Goal: Task Accomplishment & Management: Complete application form

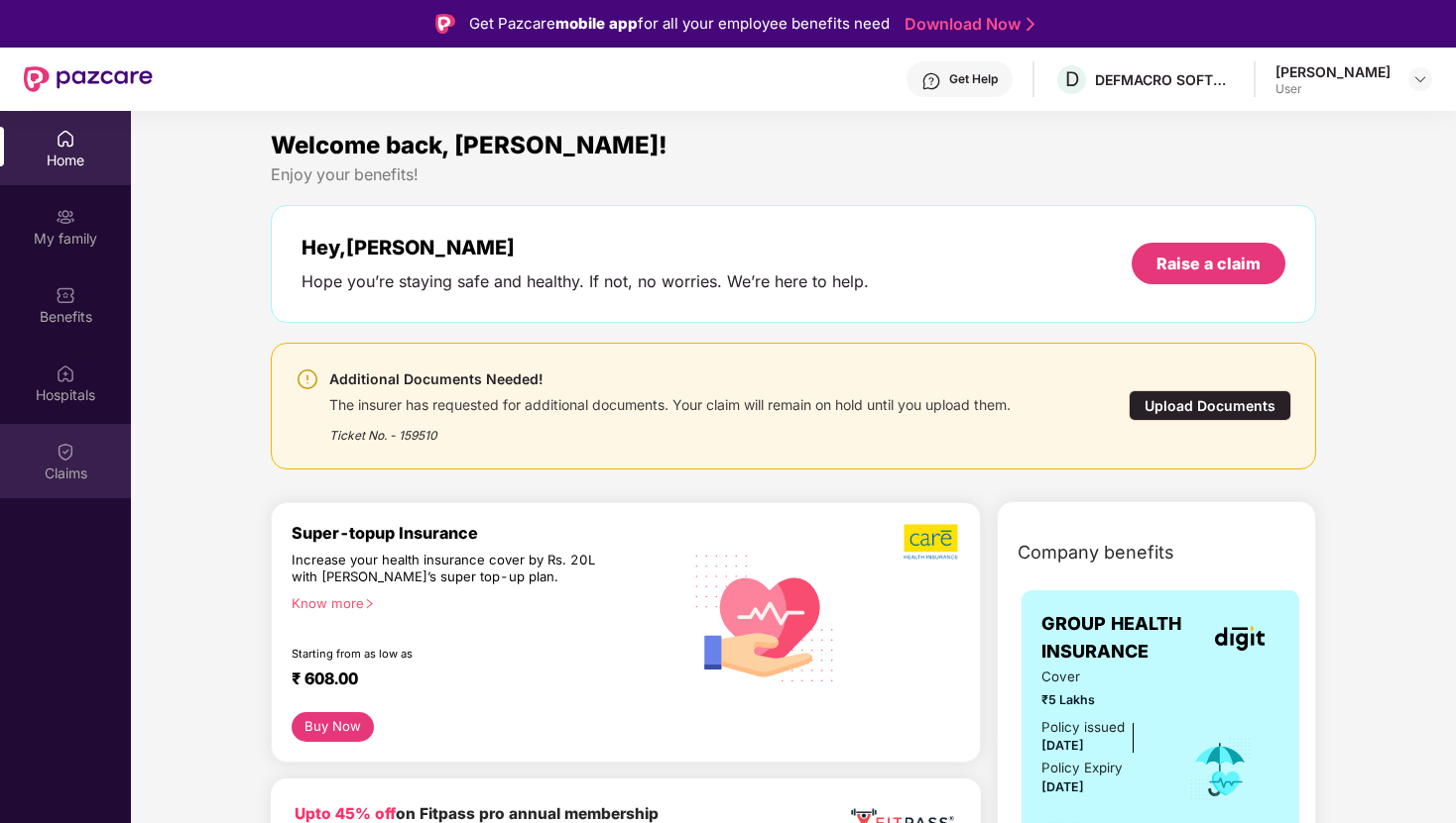
click at [58, 471] on div "Claims" at bounding box center [66, 474] width 131 height 20
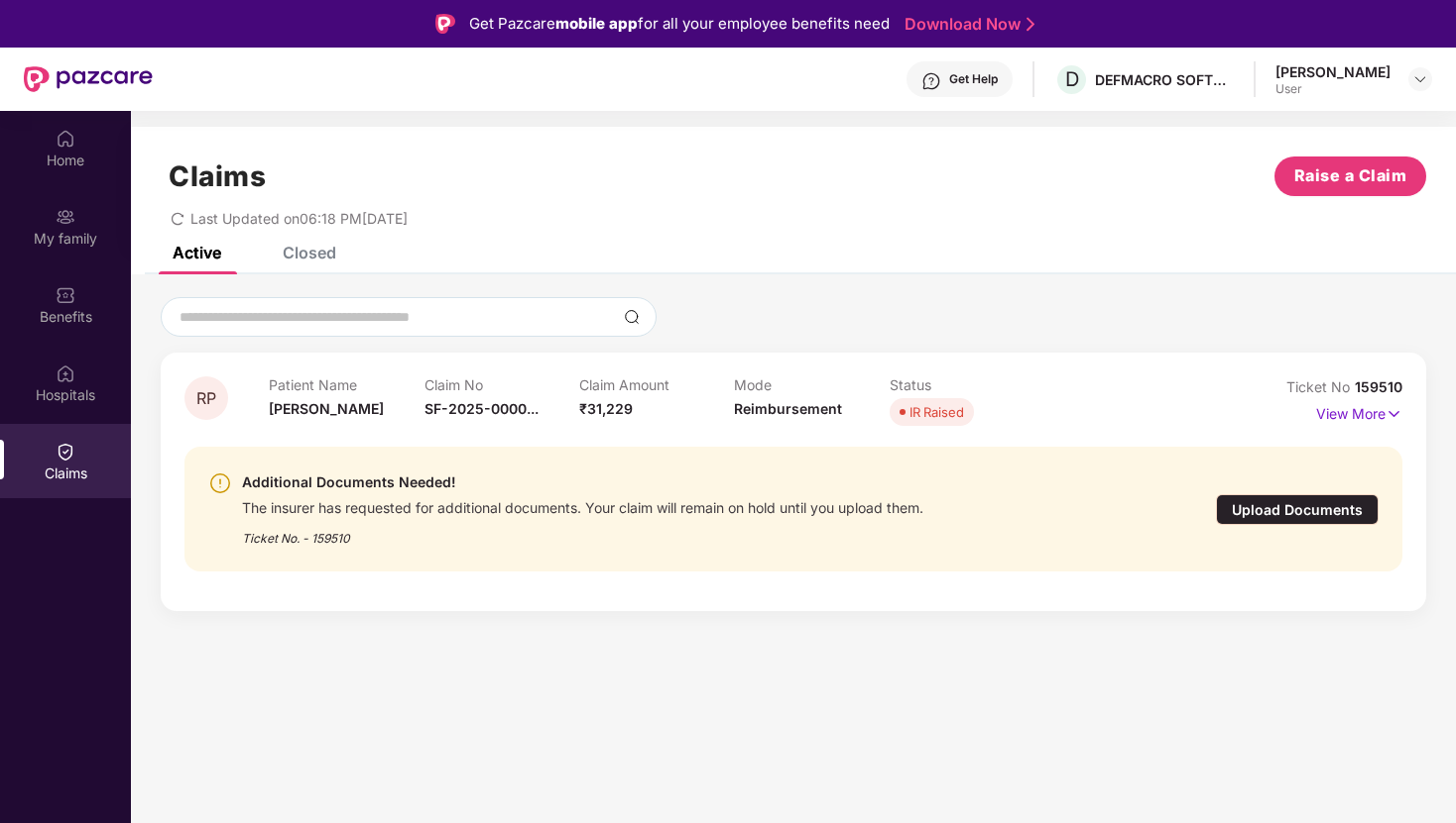
click at [1326, 517] on div "Upload Documents" at bounding box center [1296, 509] width 162 height 31
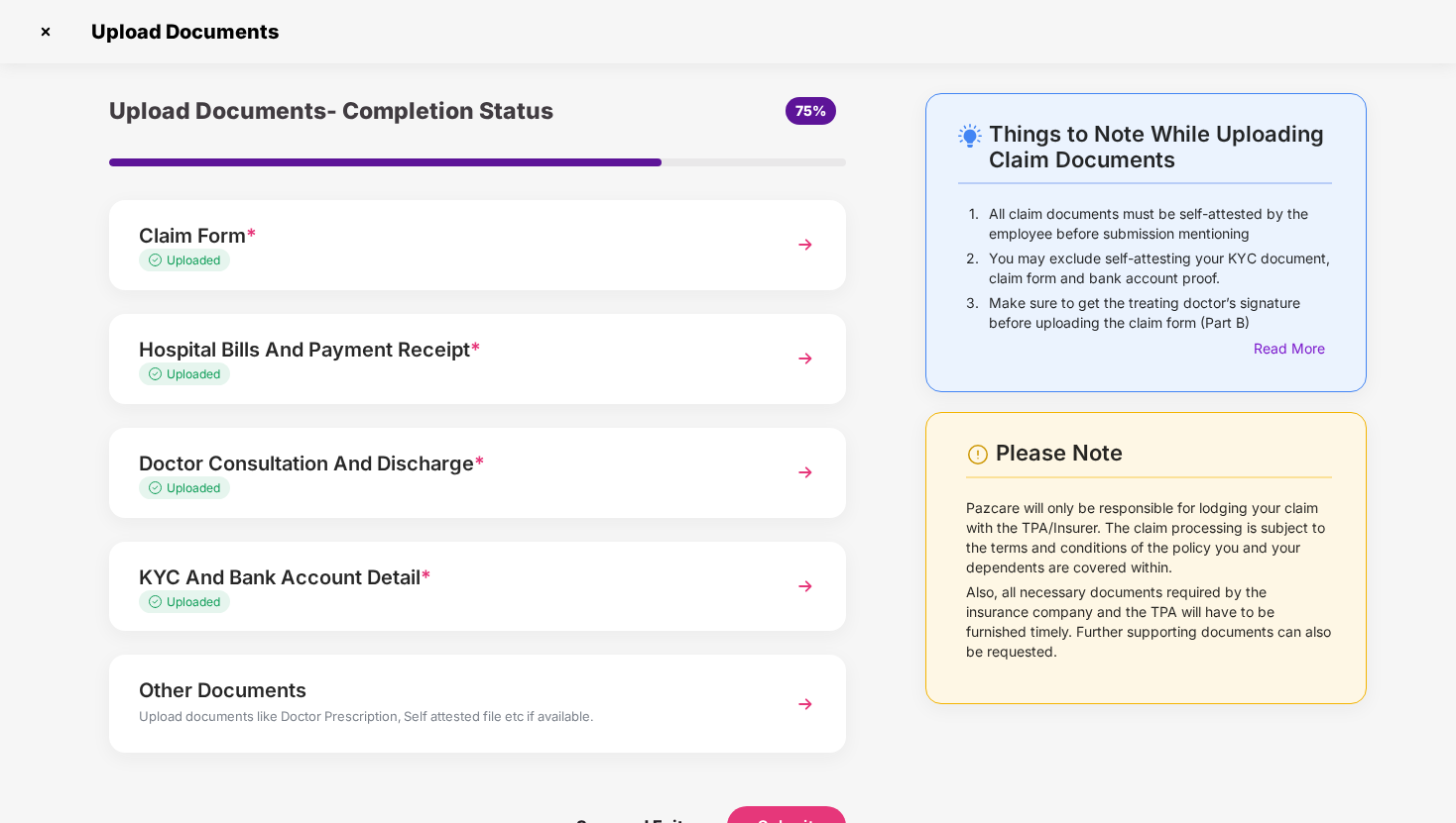
click at [476, 230] on div "Claim Form *" at bounding box center [450, 236] width 621 height 32
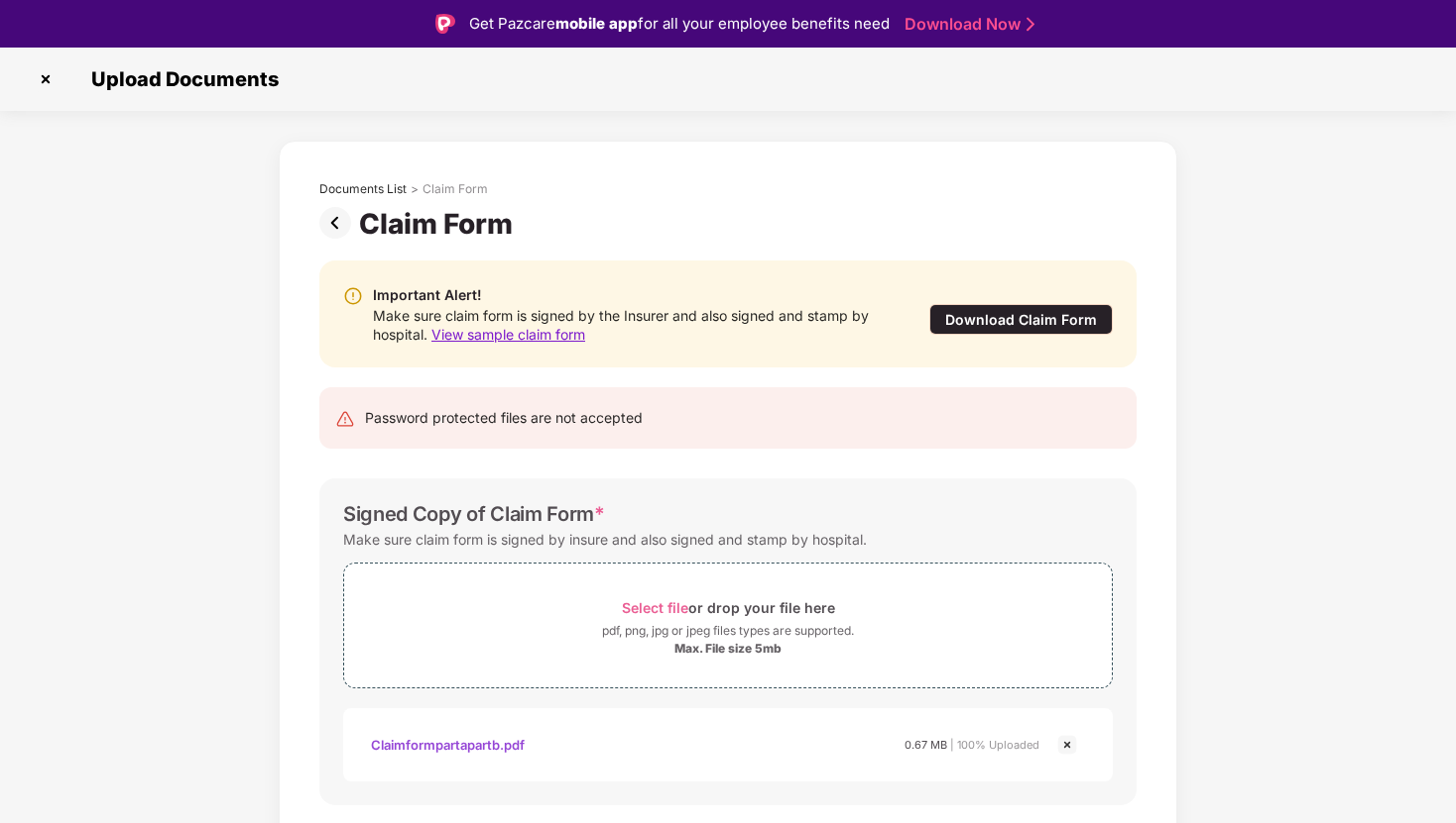
click at [335, 222] on img at bounding box center [339, 223] width 40 height 32
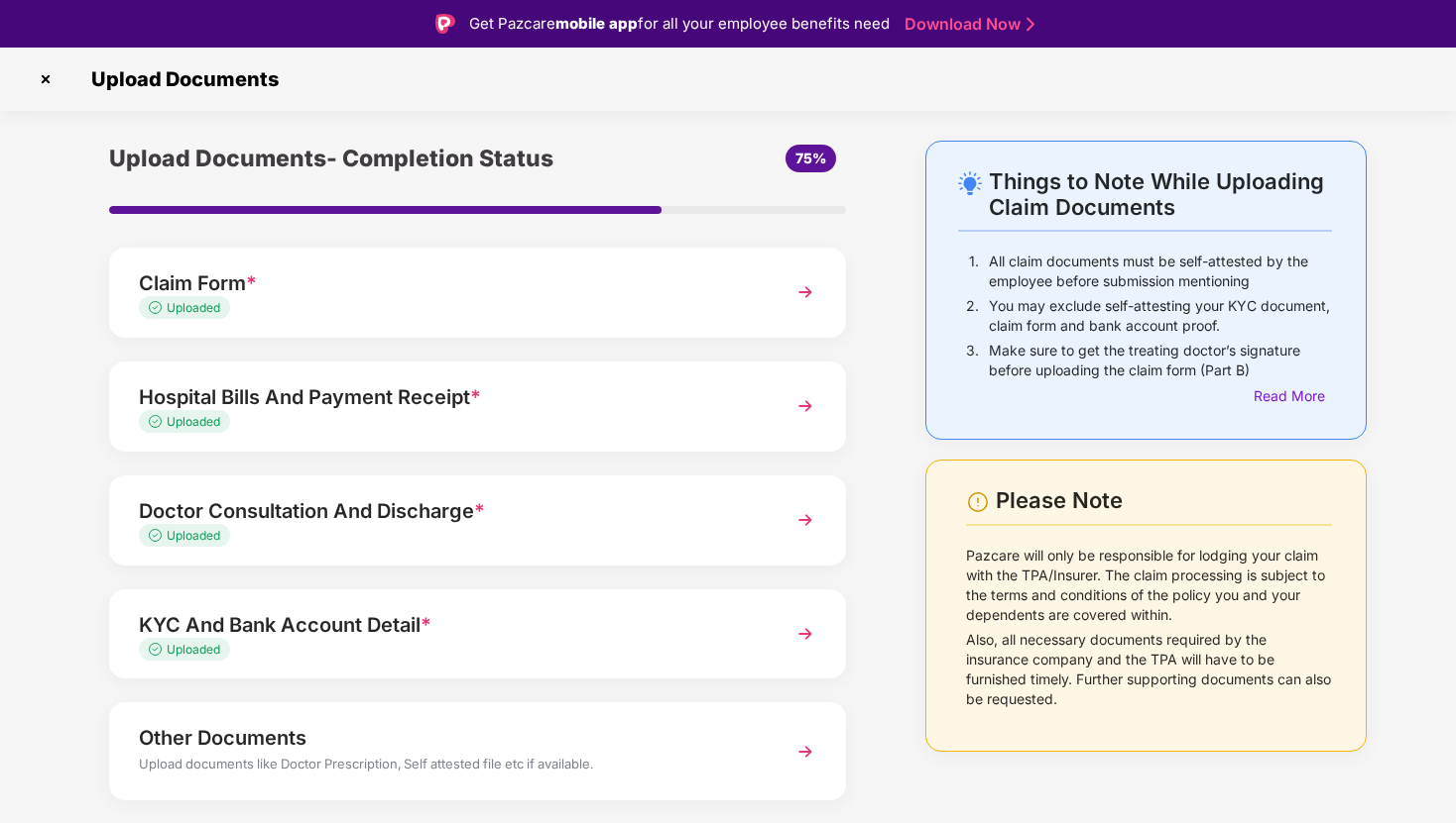
click at [43, 82] on img at bounding box center [46, 80] width 32 height 32
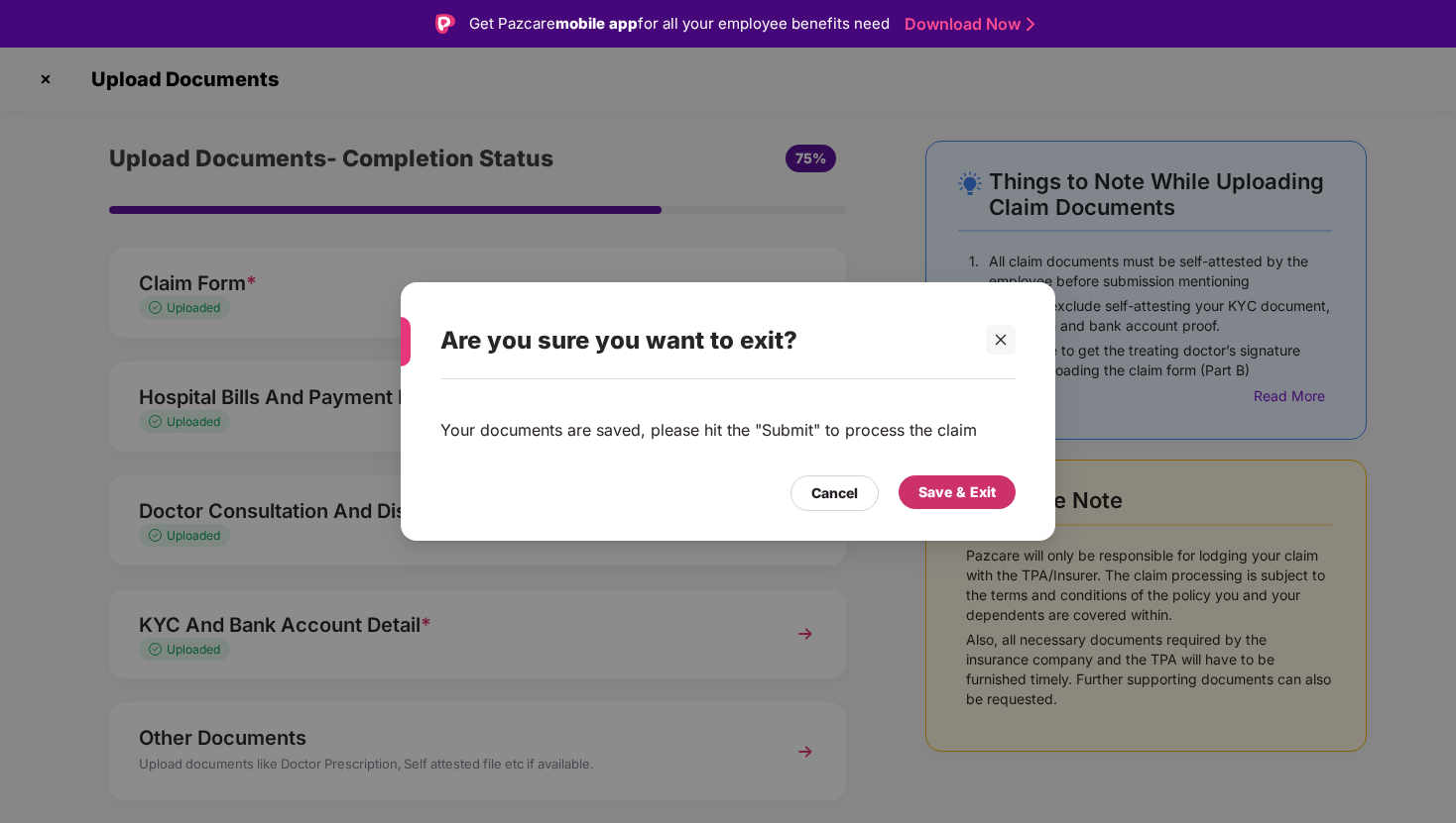
click at [981, 500] on div "Save & Exit" at bounding box center [957, 493] width 78 height 22
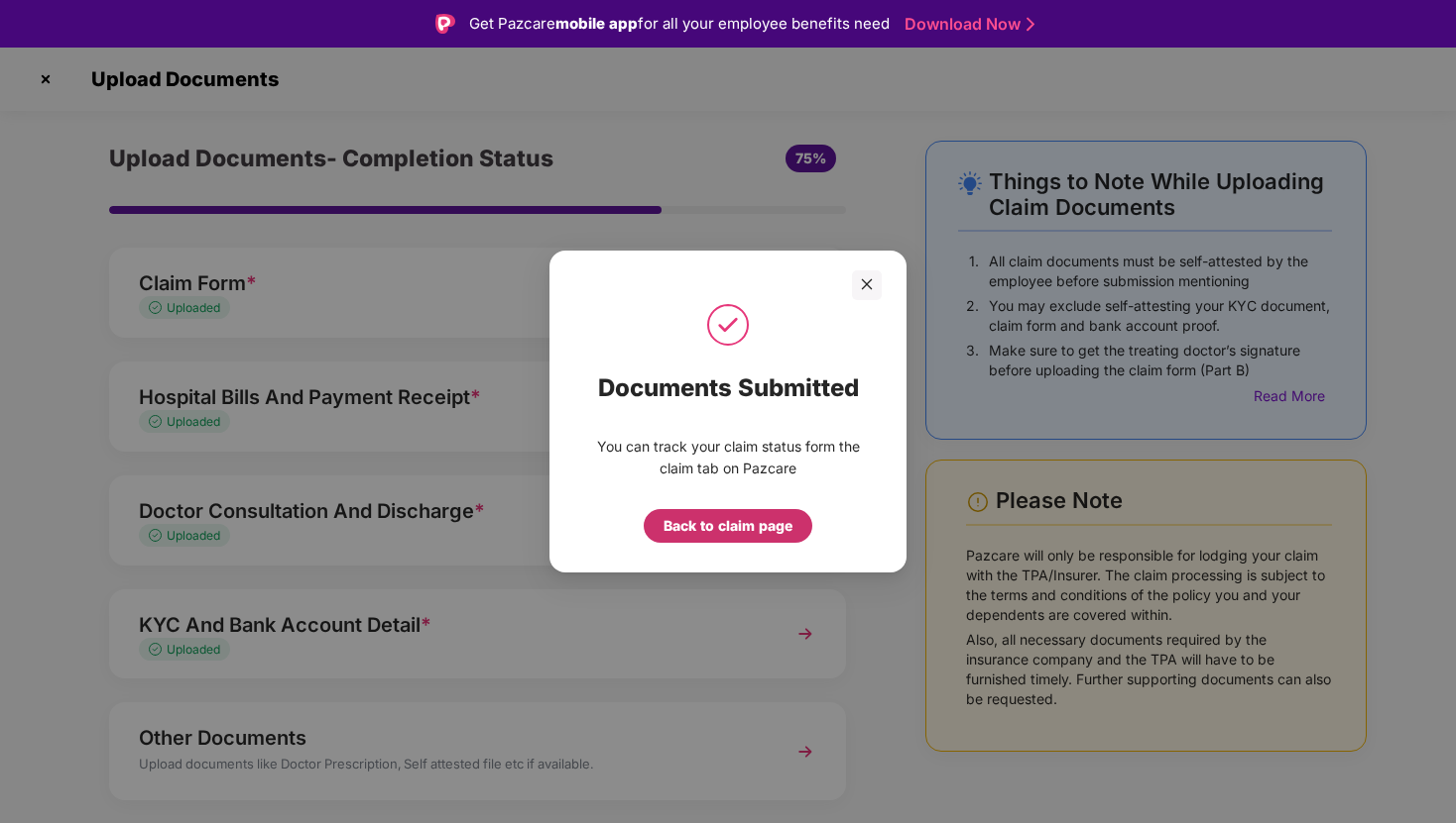
click at [766, 530] on div "Back to claim page" at bounding box center [728, 526] width 129 height 22
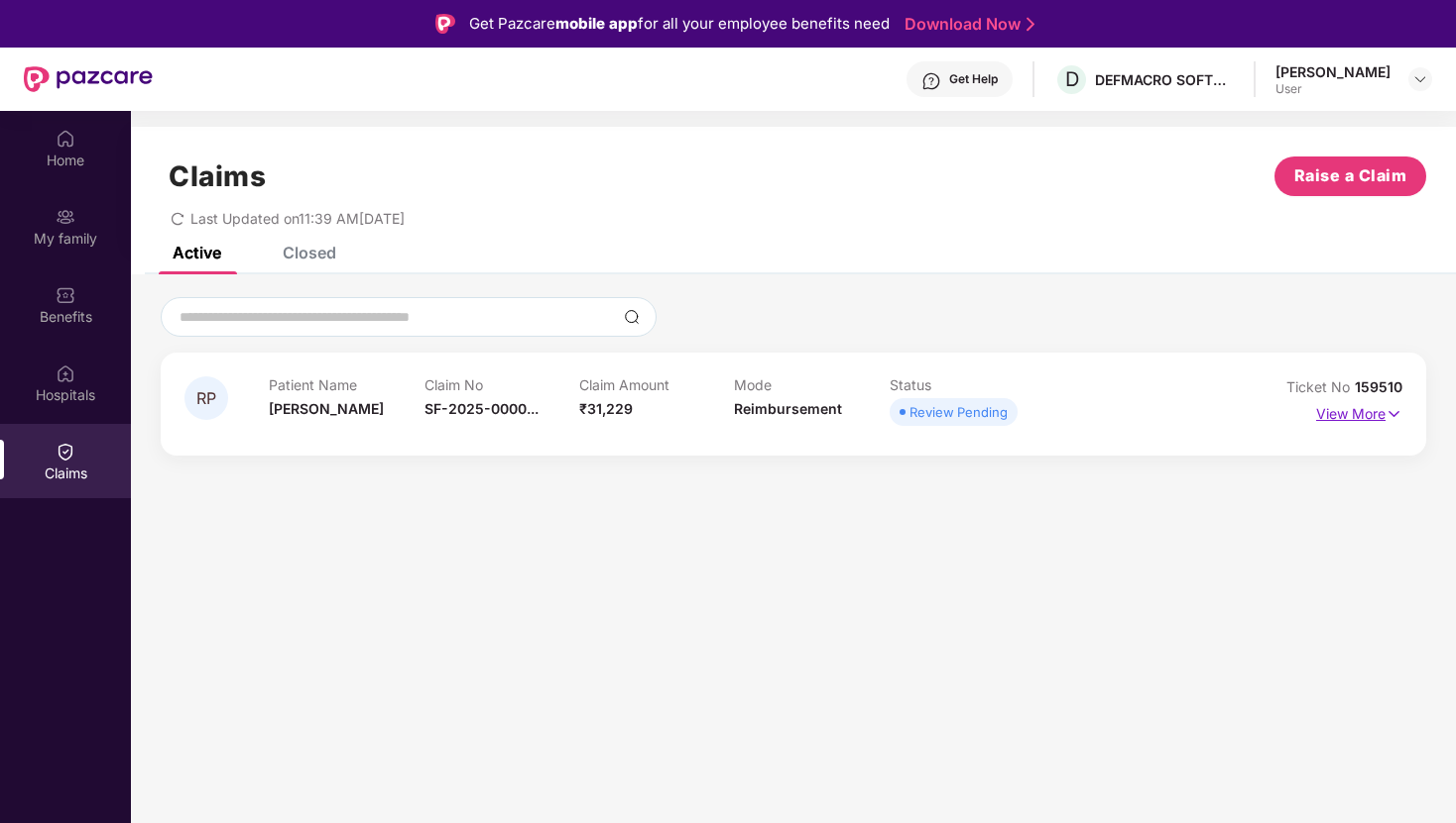
click at [1328, 405] on p "View More" at bounding box center [1359, 412] width 87 height 27
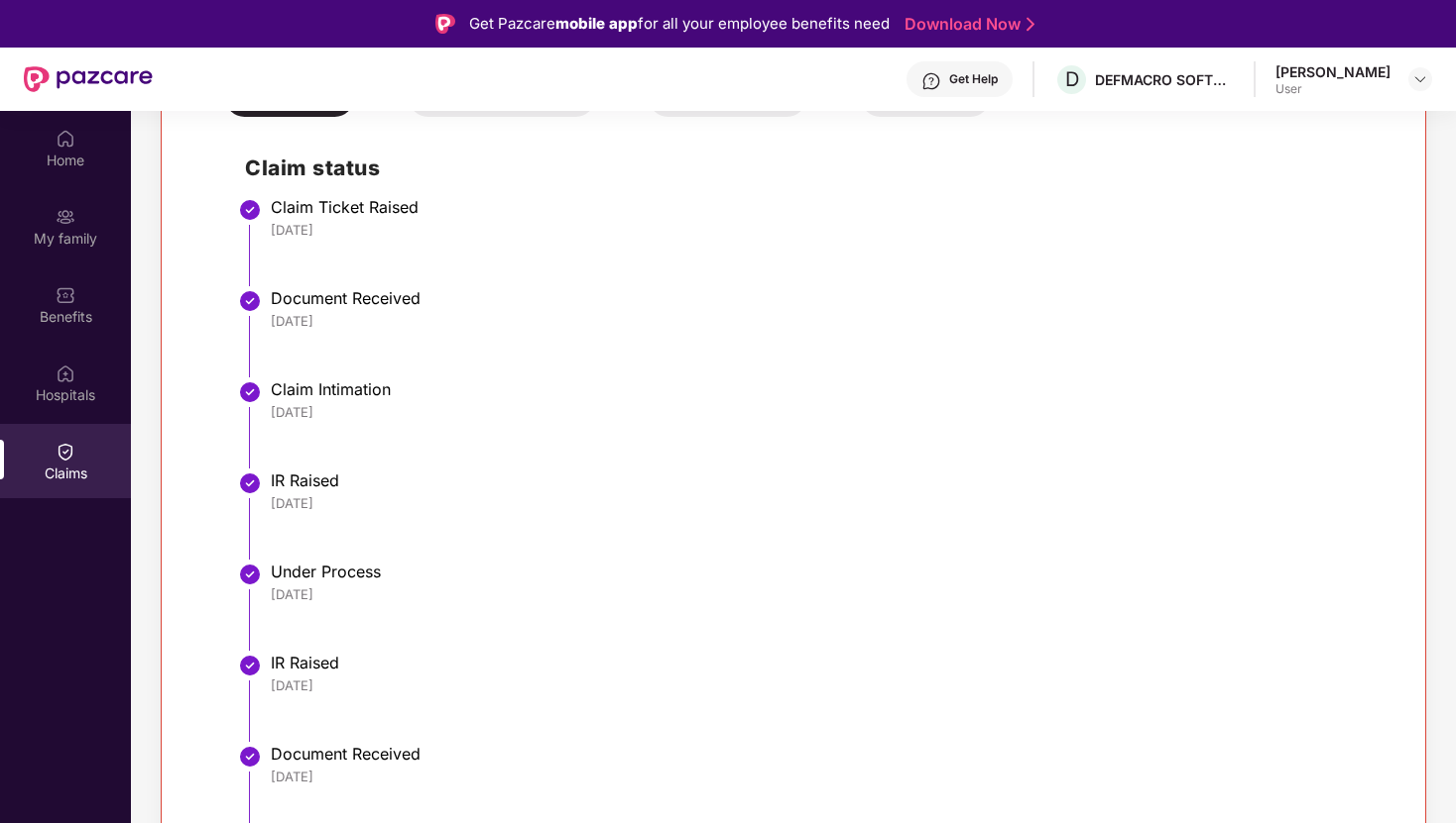
scroll to position [111, 0]
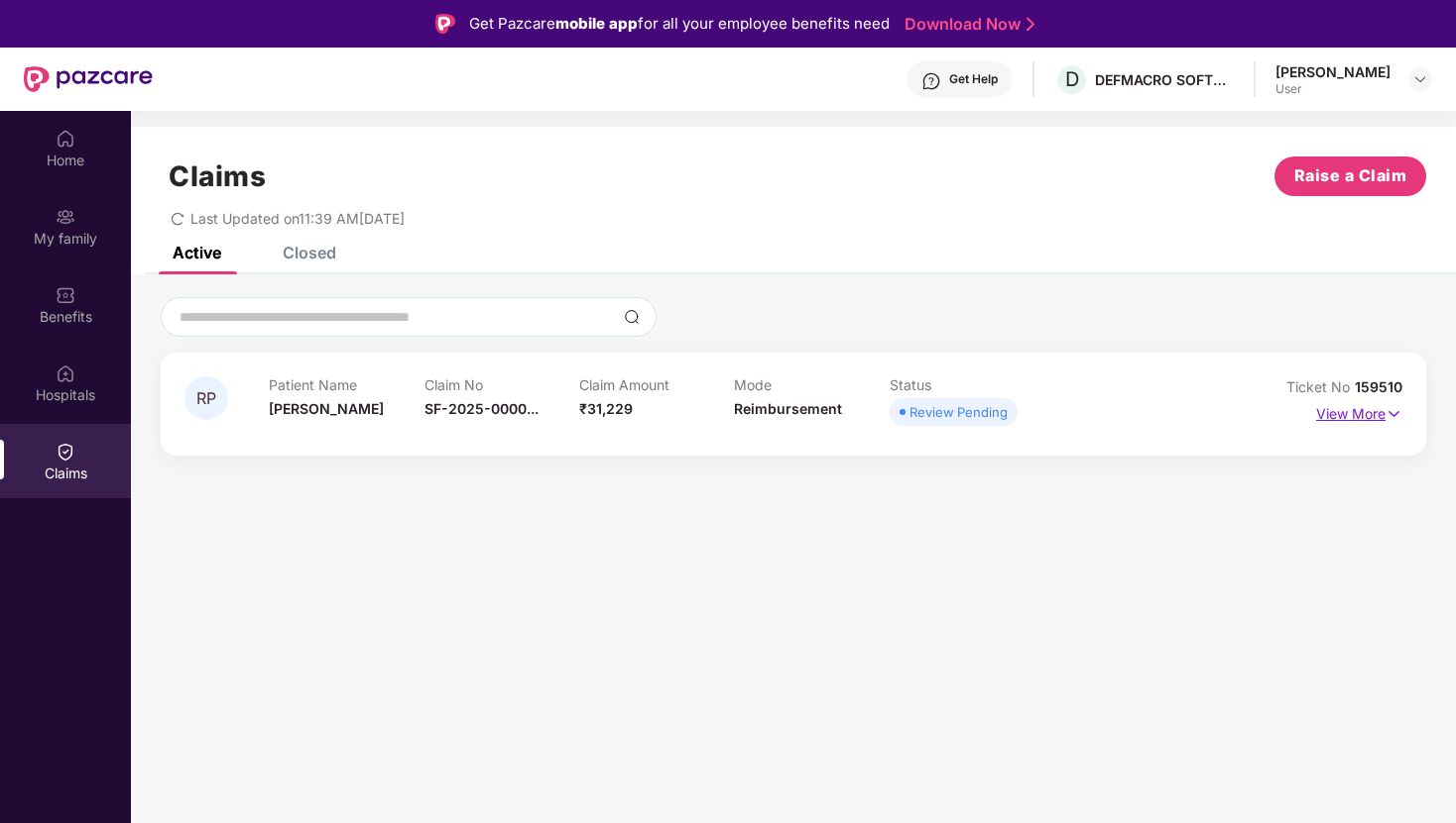
click at [1344, 420] on p "View More" at bounding box center [1359, 412] width 87 height 27
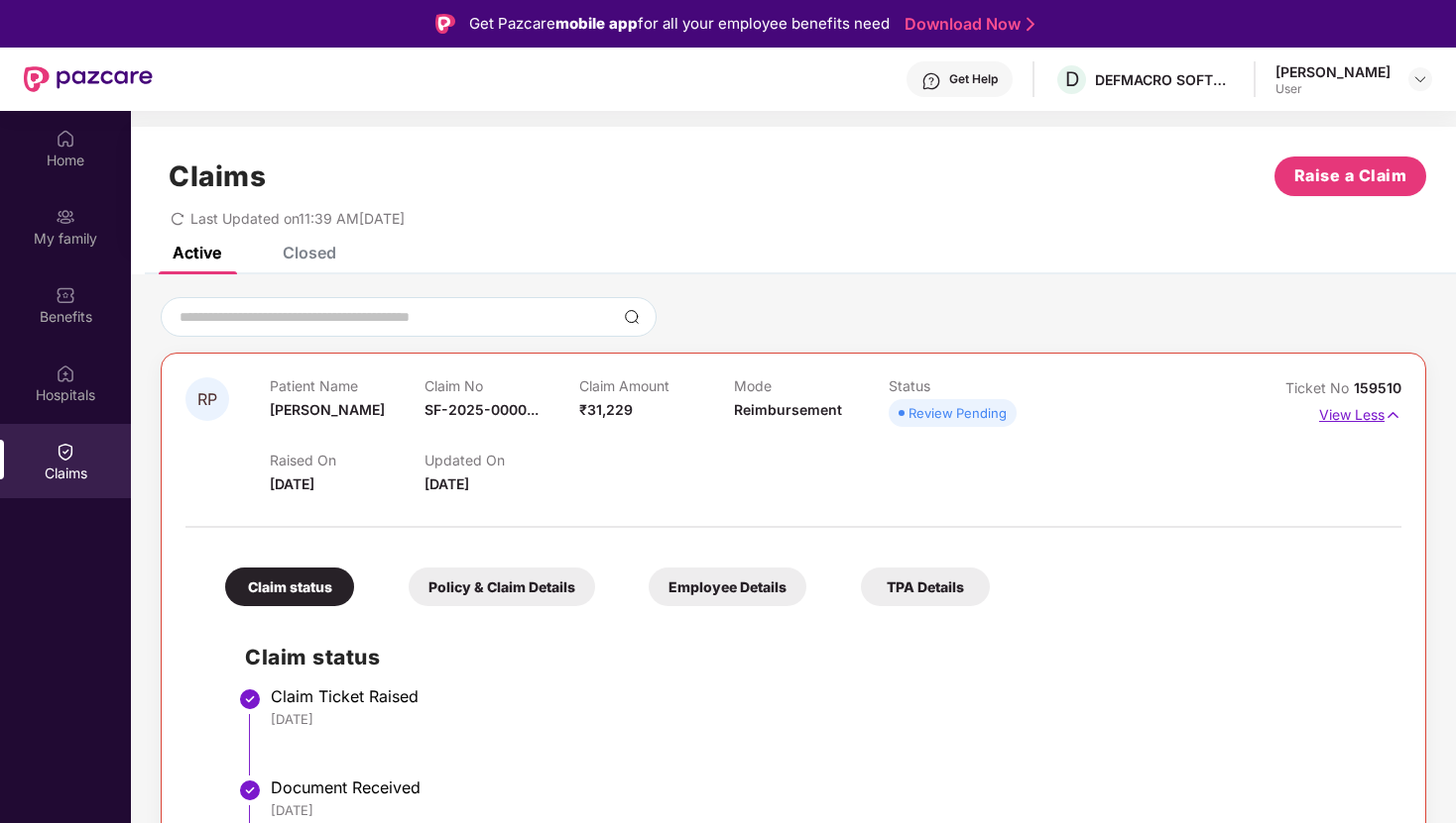
click at [1388, 411] on img at bounding box center [1392, 415] width 17 height 22
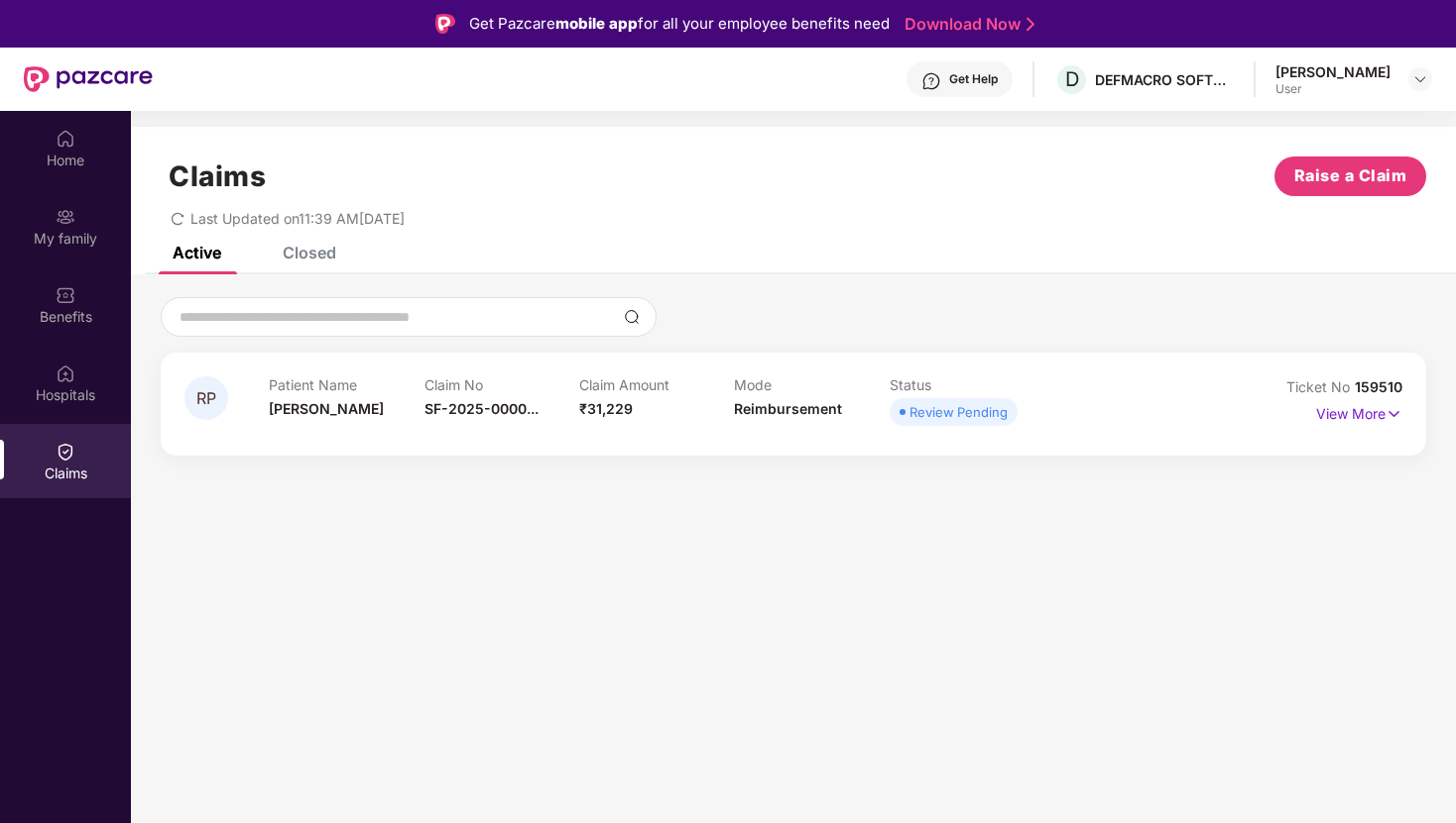
click at [811, 588] on section "Claims Raise a Claim Last Updated on 11:39 AM, 01 Sep 2025 Active Closed RP Pat…" at bounding box center [794, 523] width 1325 height 823
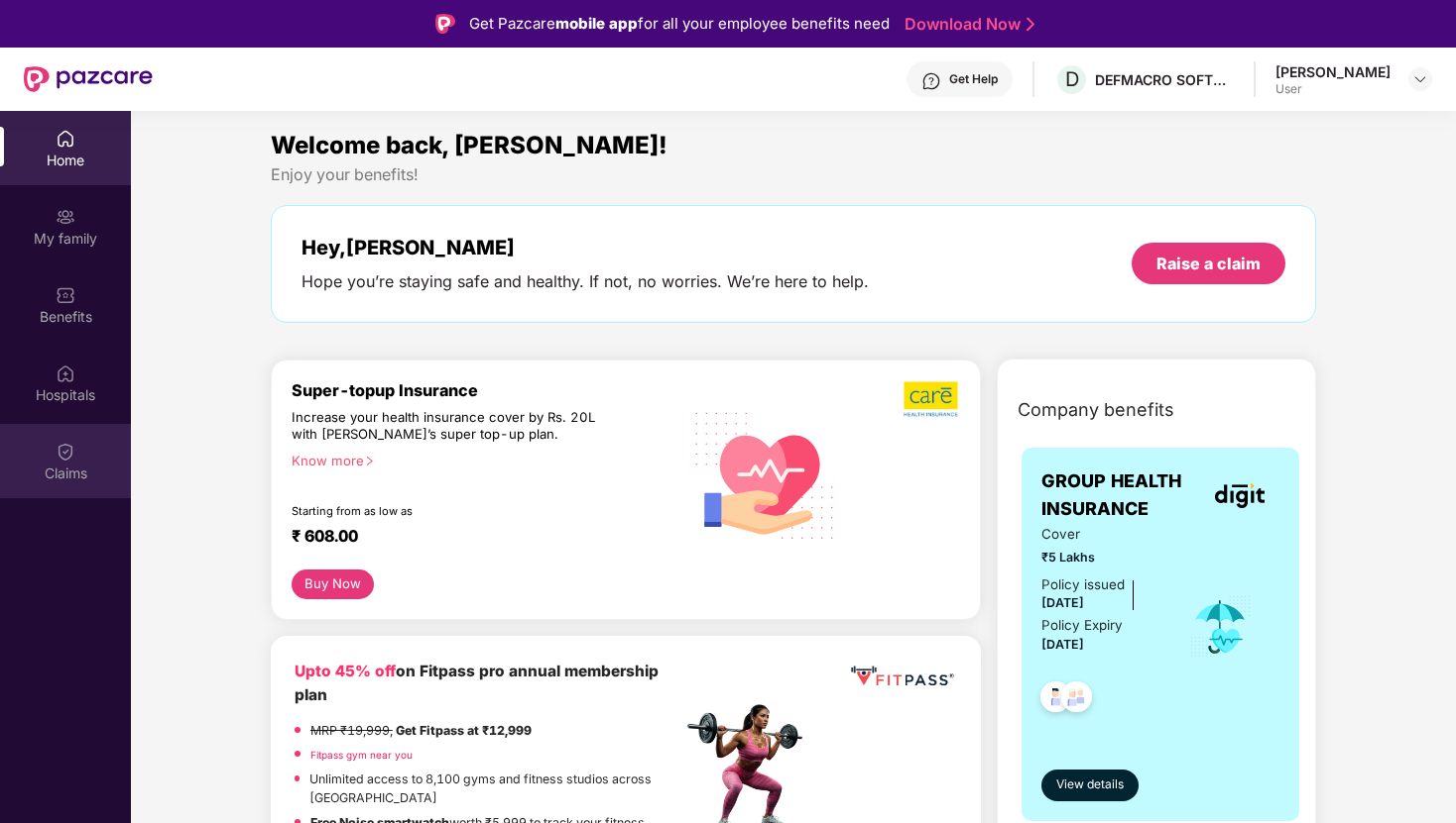
click at [54, 451] on div "Claims" at bounding box center [66, 461] width 131 height 75
